Goal: Navigation & Orientation: Find specific page/section

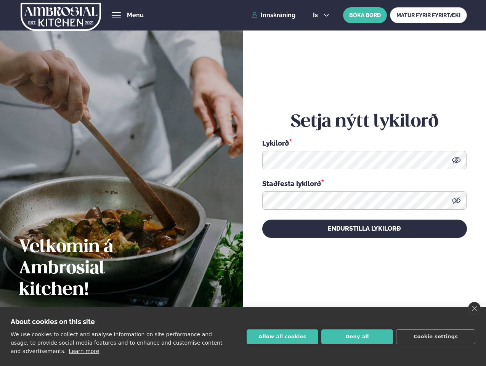
click at [474, 309] on link "close" at bounding box center [474, 308] width 13 height 13
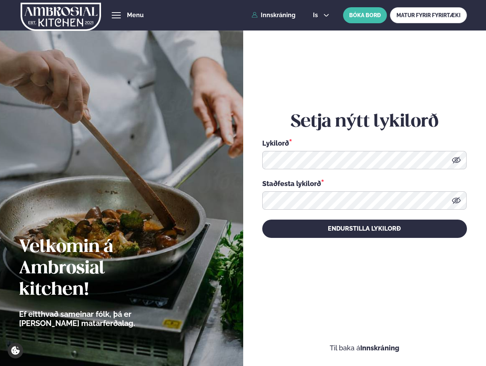
click at [283, 337] on div "Setja nýtt lykilorð Lykilorð * Staðfesta lykilorð * Endurstilla lykilorð" at bounding box center [364, 175] width 205 height 326
click at [357, 337] on div "Setja nýtt lykilorð Lykilorð * Staðfesta lykilorð * Endurstilla lykilorð" at bounding box center [364, 175] width 205 height 326
click at [436, 337] on div "Setja nýtt lykilorð Lykilorð * Staðfesta lykilorð * Endurstilla lykilorð" at bounding box center [364, 175] width 205 height 326
click at [116, 15] on span "hamburger" at bounding box center [116, 15] width 7 height 7
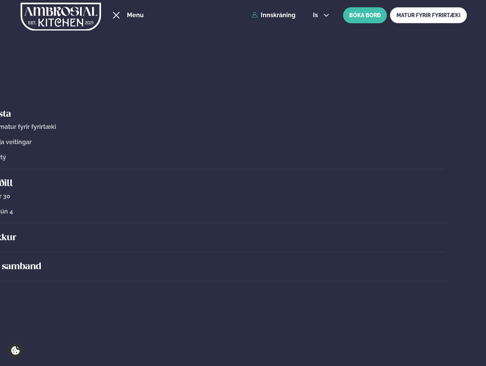
click at [320, 15] on span "is" at bounding box center [316, 15] width 7 height 6
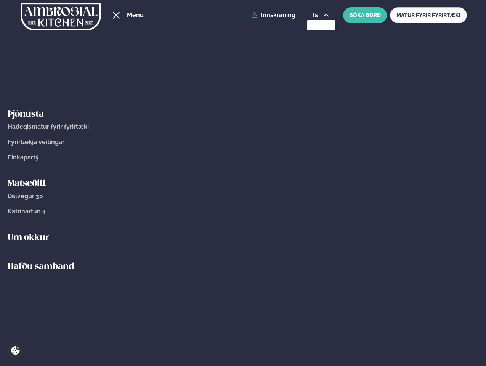
click at [457, 160] on link "Einkapartý" at bounding box center [243, 157] width 471 height 7
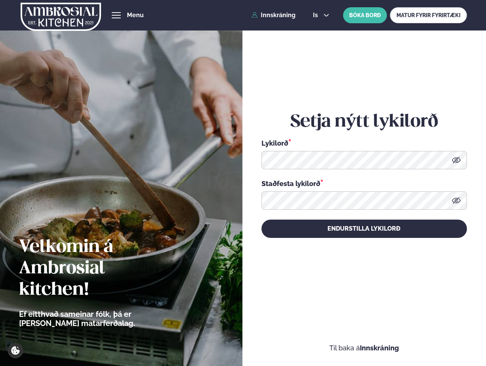
click at [457, 201] on icon at bounding box center [456, 200] width 9 height 6
